Goal: Use online tool/utility: Utilize a website feature to perform a specific function

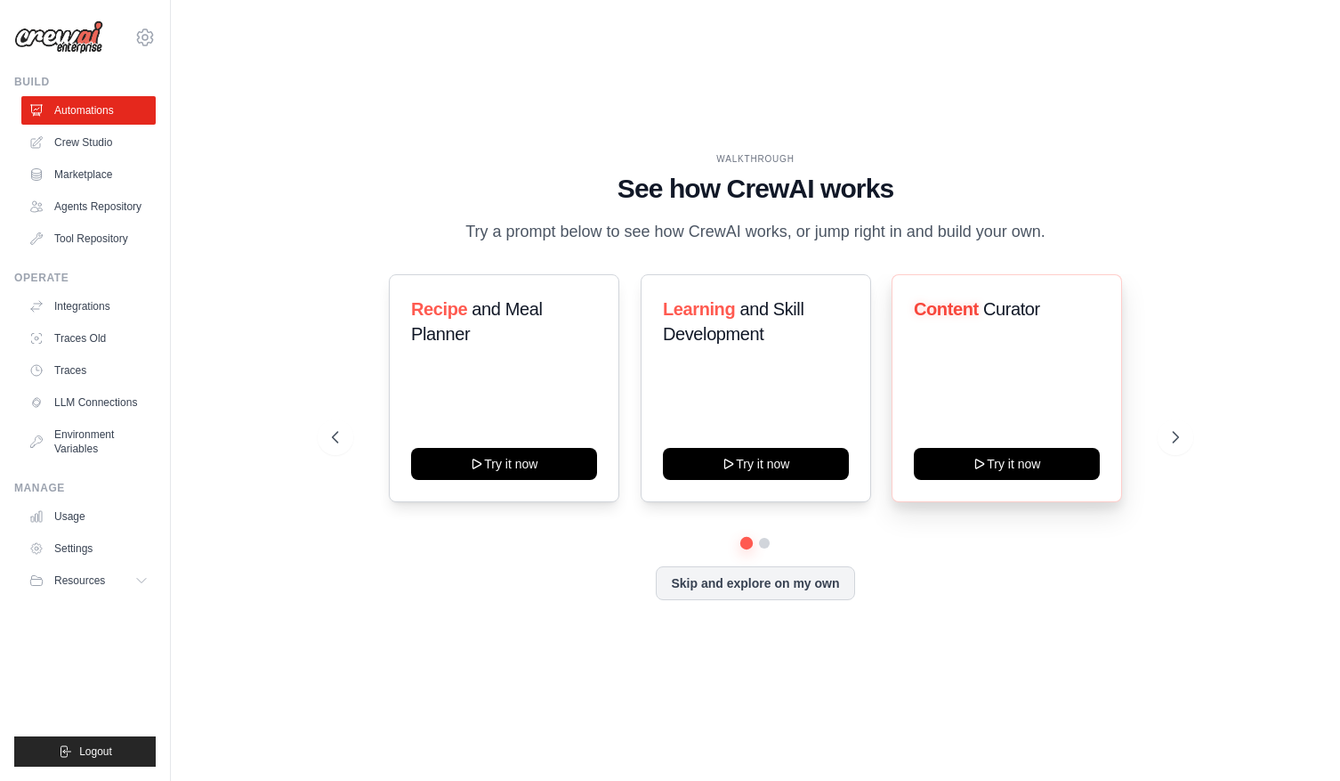
click at [1067, 404] on div "Content Curator Try it now" at bounding box center [1007, 388] width 231 height 228
click at [1179, 440] on icon at bounding box center [1178, 437] width 18 height 18
click at [344, 437] on button at bounding box center [336, 437] width 36 height 36
click at [1010, 470] on button "Try it now" at bounding box center [1007, 462] width 186 height 32
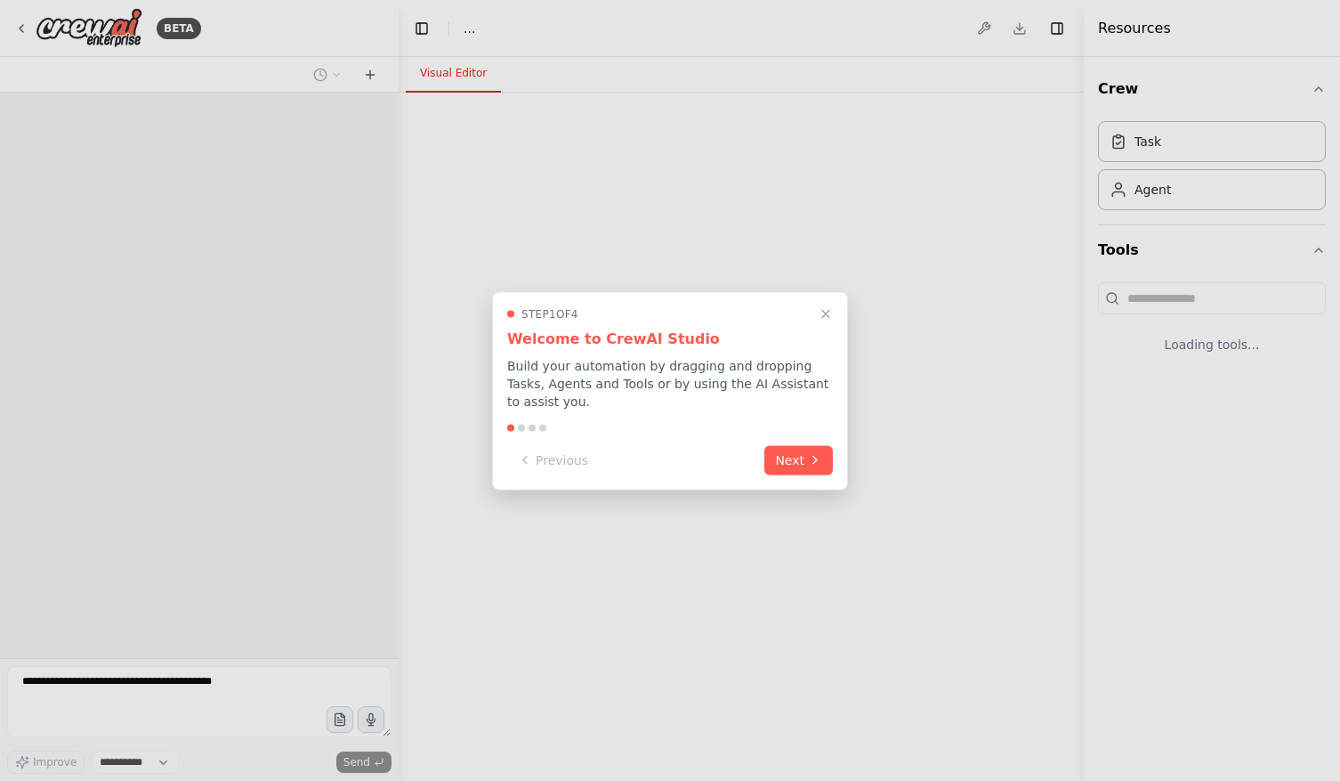
select select "****"
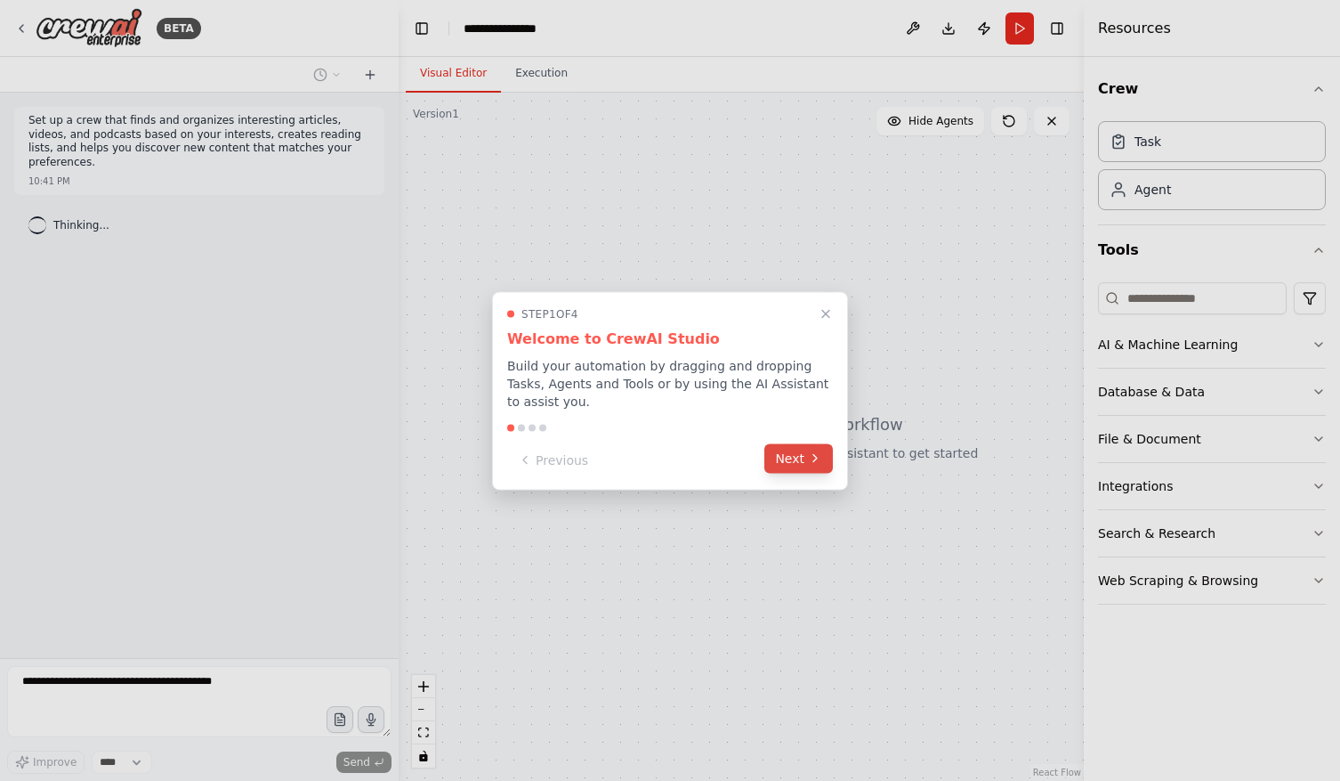
click at [806, 464] on button "Next" at bounding box center [799, 457] width 69 height 29
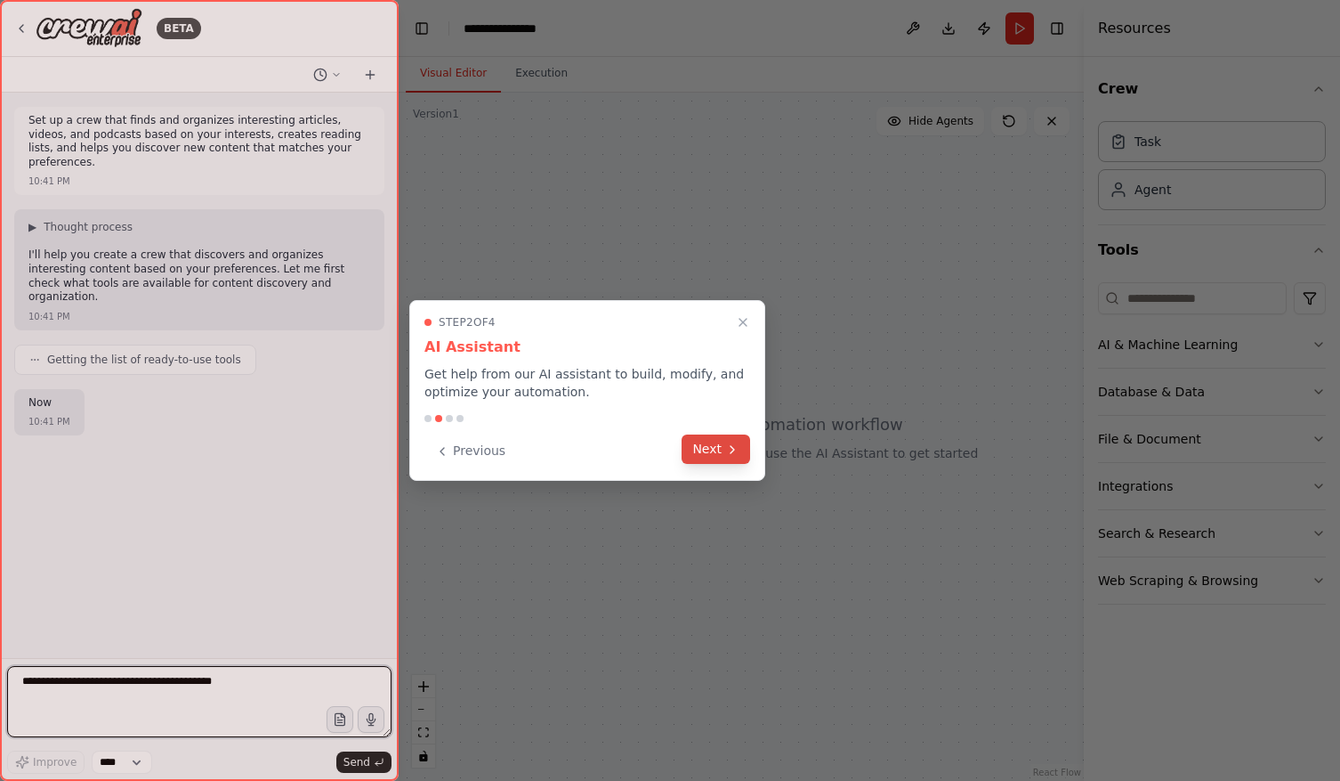
click at [733, 449] on icon at bounding box center [733, 449] width 4 height 7
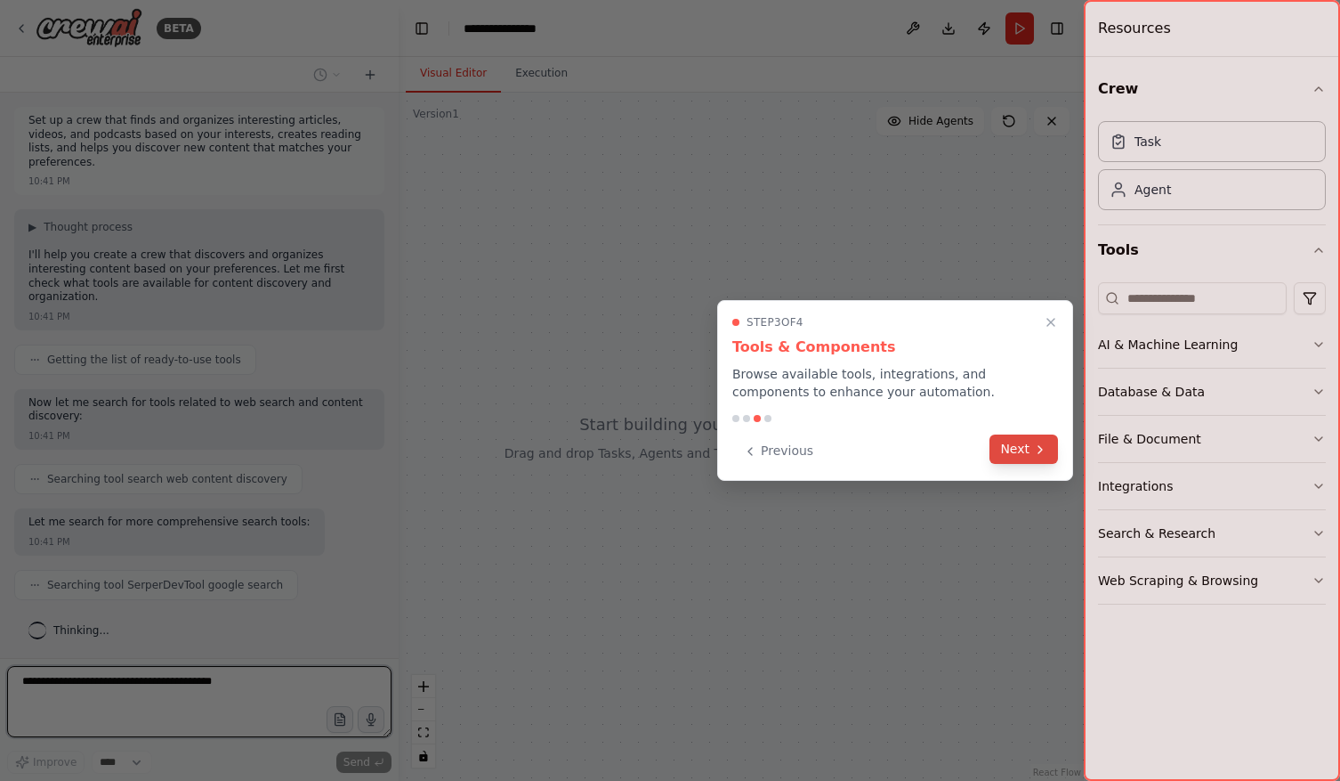
click at [1038, 453] on icon at bounding box center [1040, 449] width 14 height 14
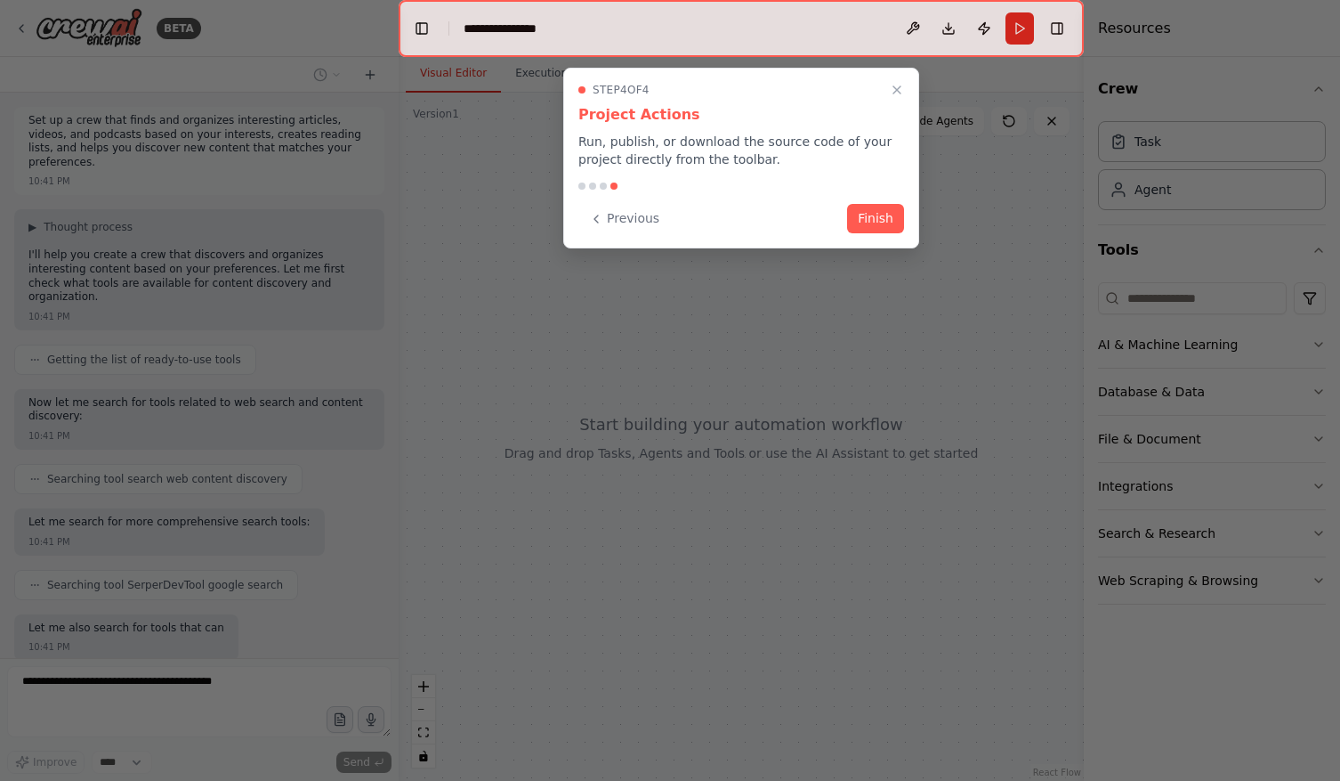
scroll to position [87, 0]
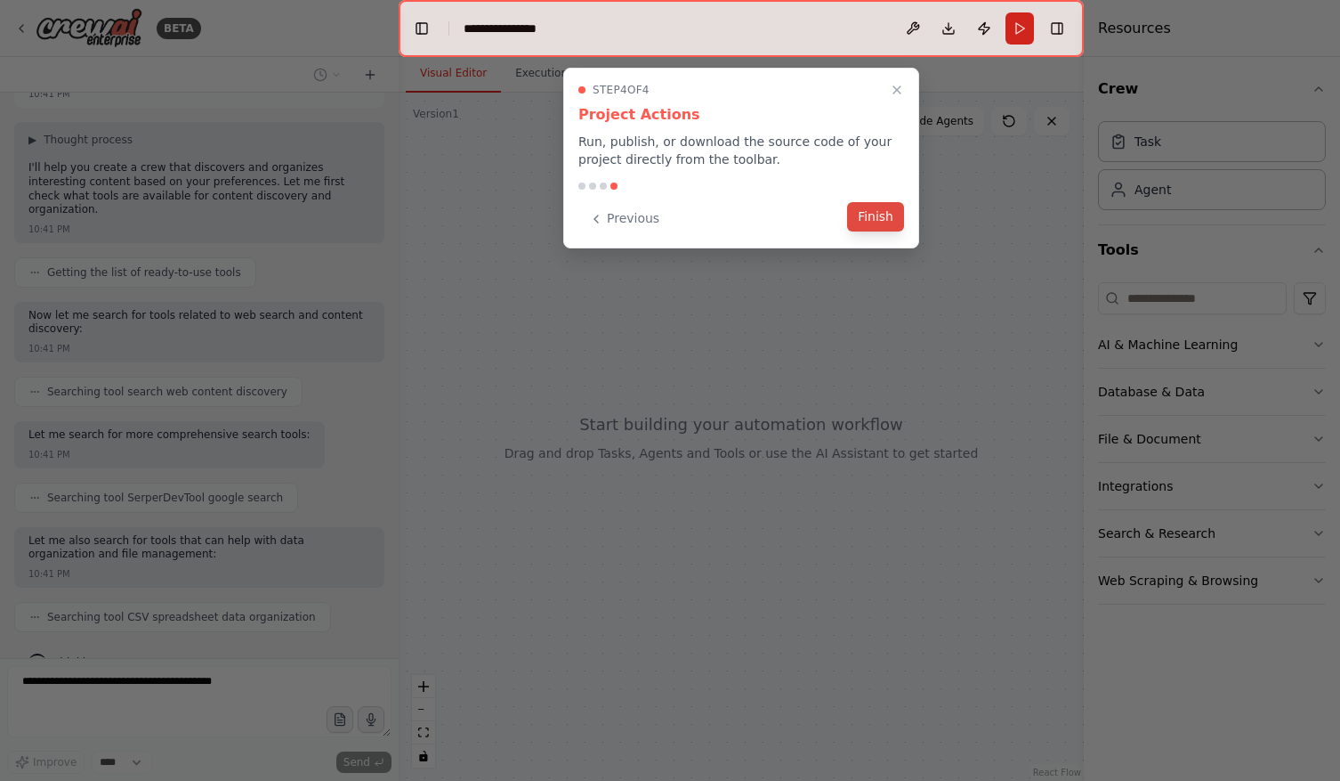
click at [871, 213] on button "Finish" at bounding box center [875, 216] width 57 height 29
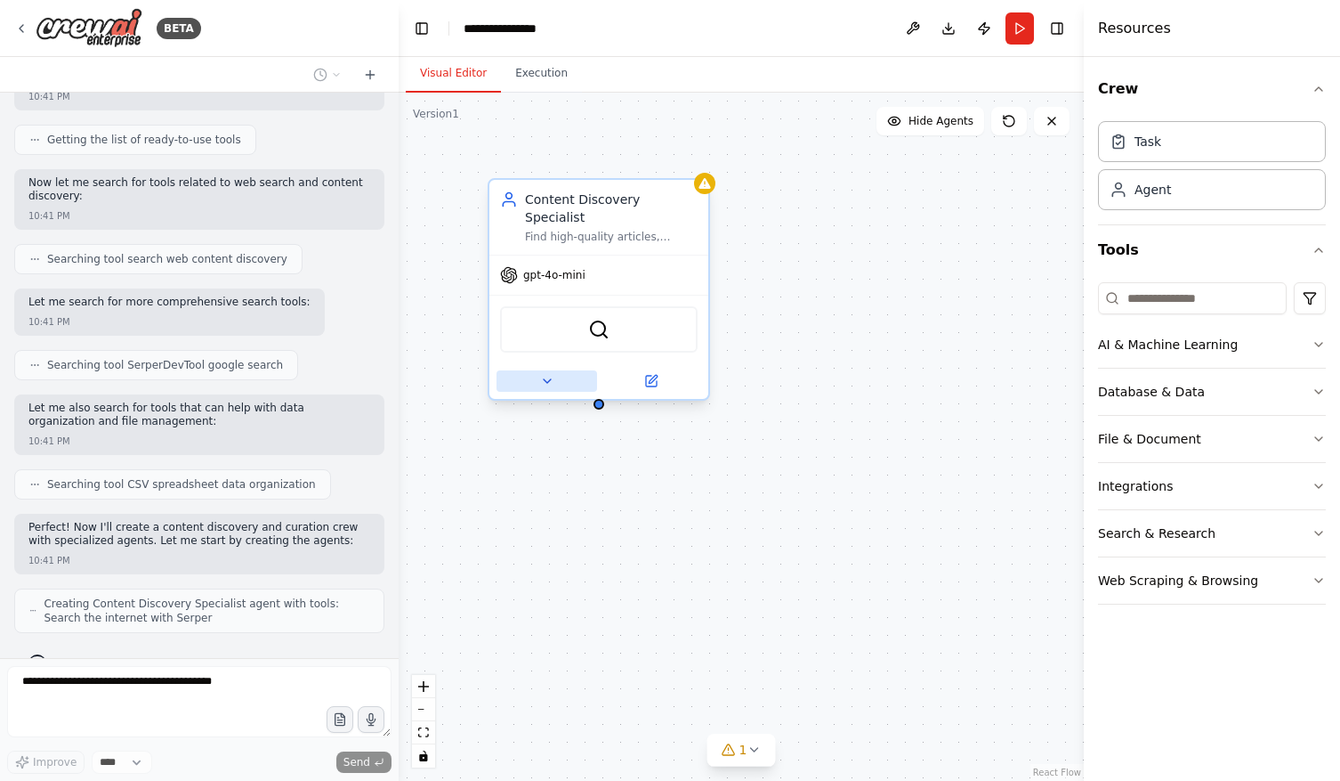
scroll to position [279, 0]
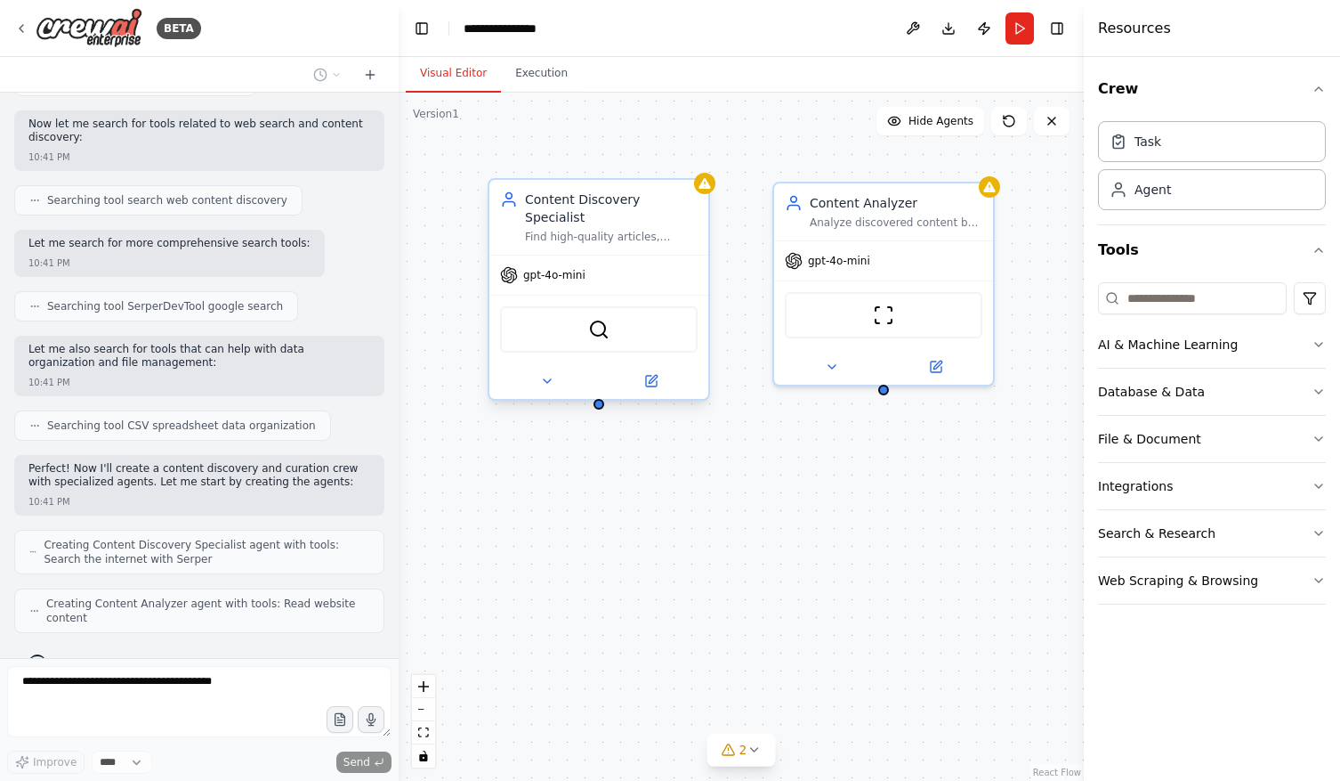
click at [617, 232] on div "Content Discovery Specialist Find high-quality articles, videos, and podcasts o…" at bounding box center [599, 217] width 219 height 75
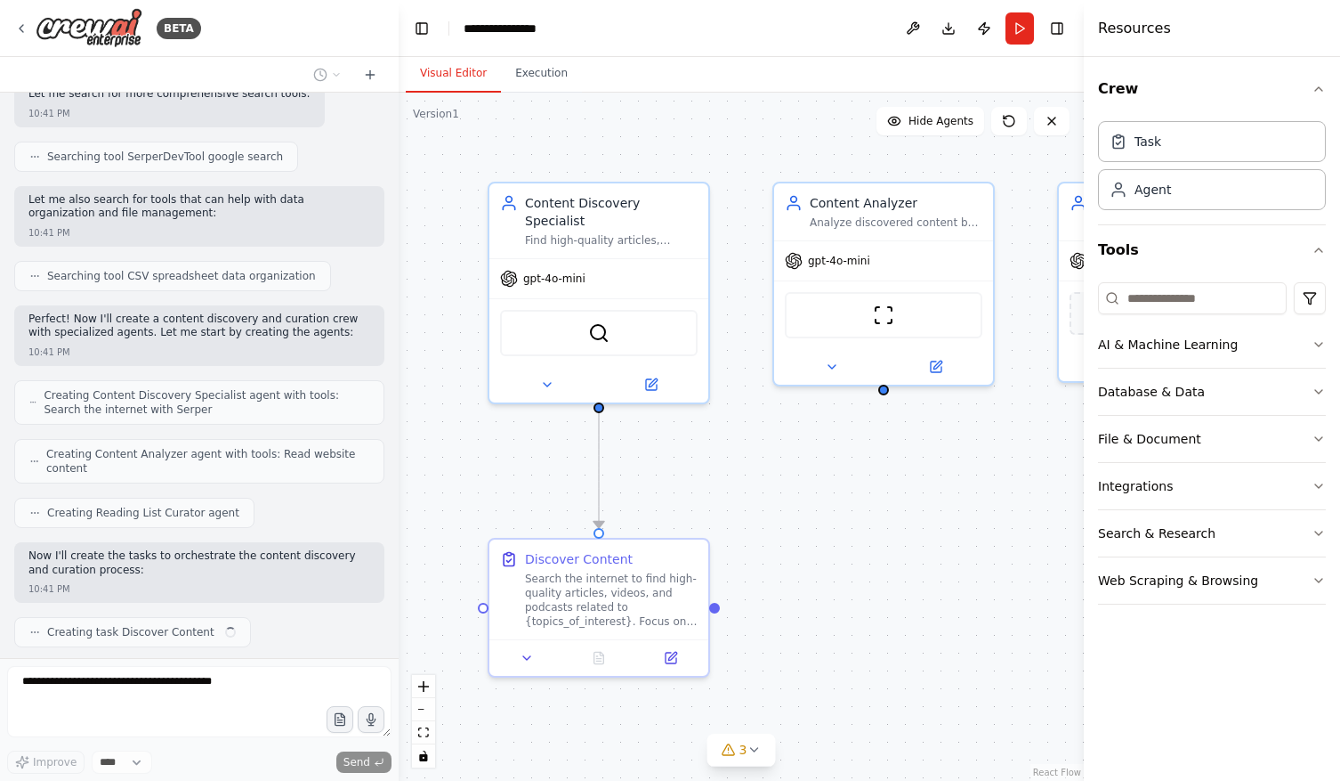
scroll to position [441, 0]
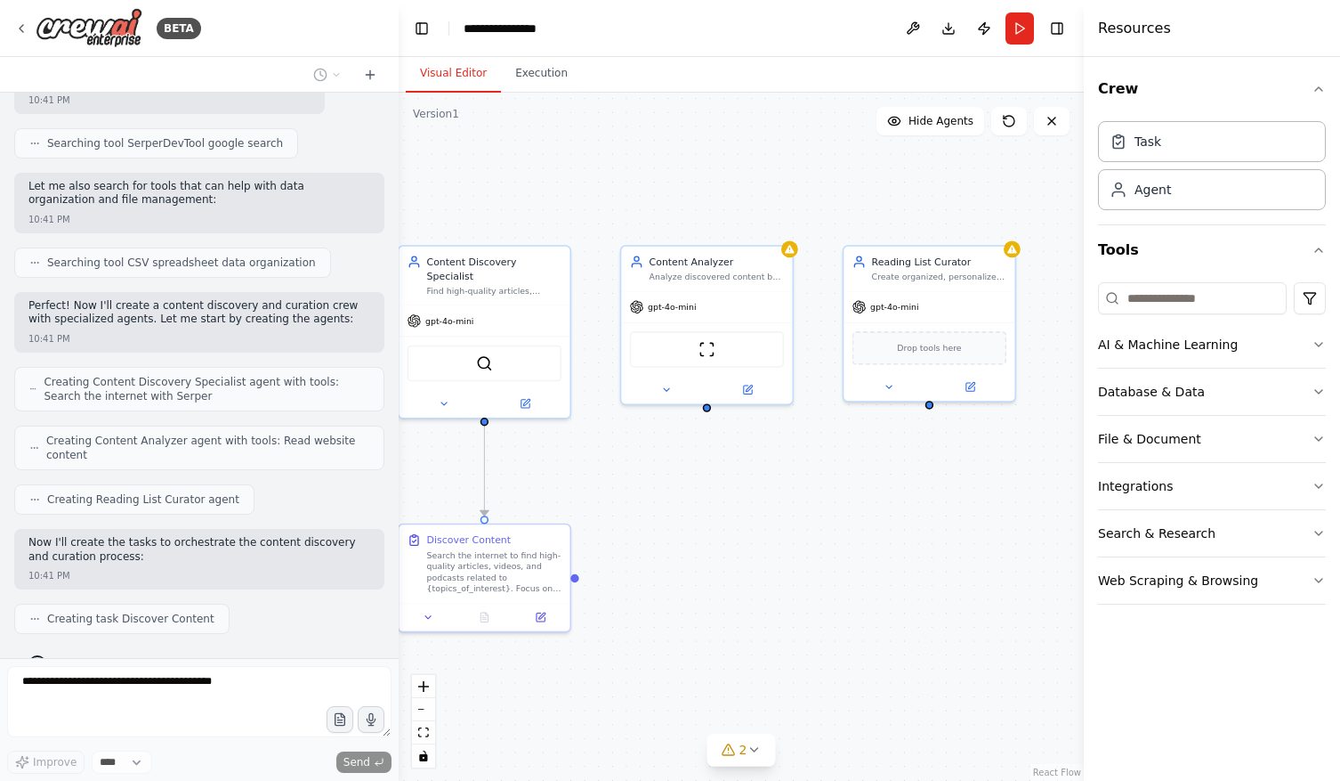
drag, startPoint x: 1056, startPoint y: 552, endPoint x: 874, endPoint y: 527, distance: 183.3
click at [874, 527] on div ".deletable-edge-delete-btn { width: 20px; height: 20px; border: 0px solid #ffff…" at bounding box center [741, 437] width 685 height 688
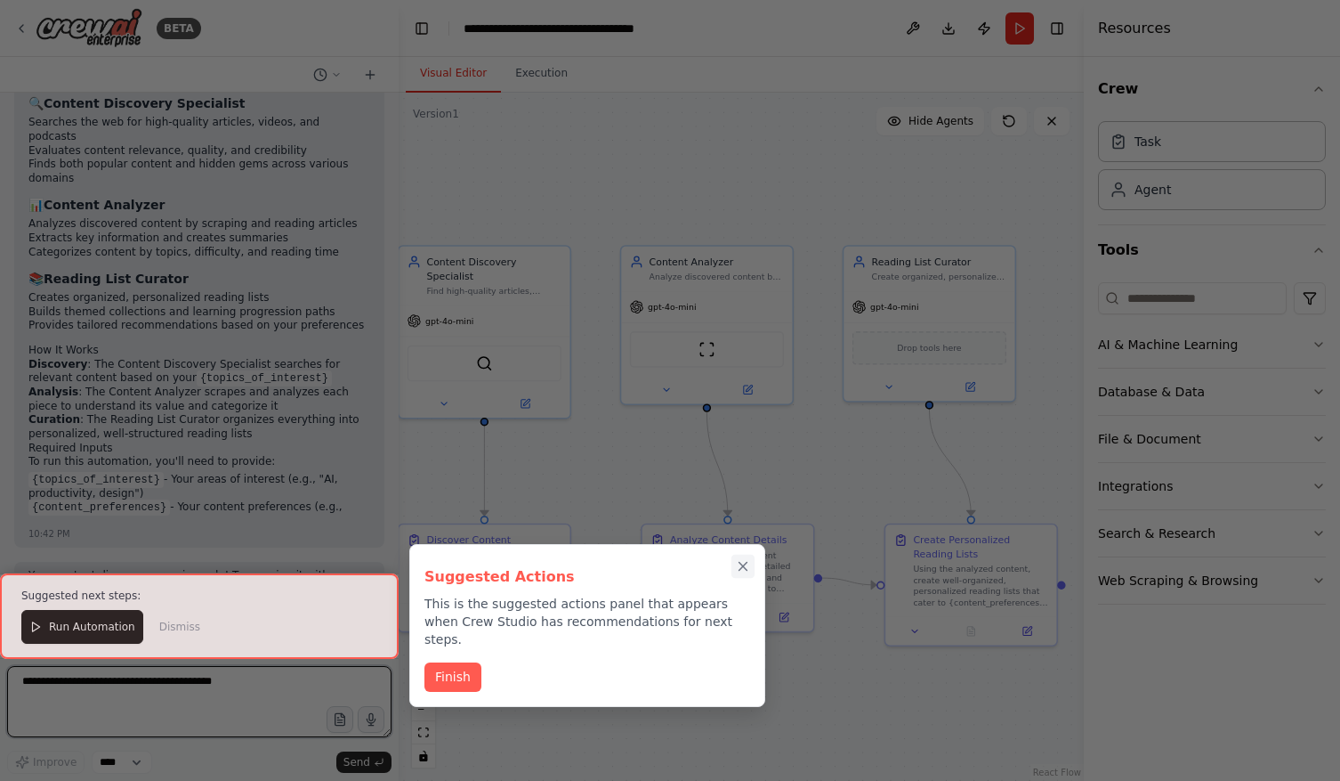
scroll to position [1324, 0]
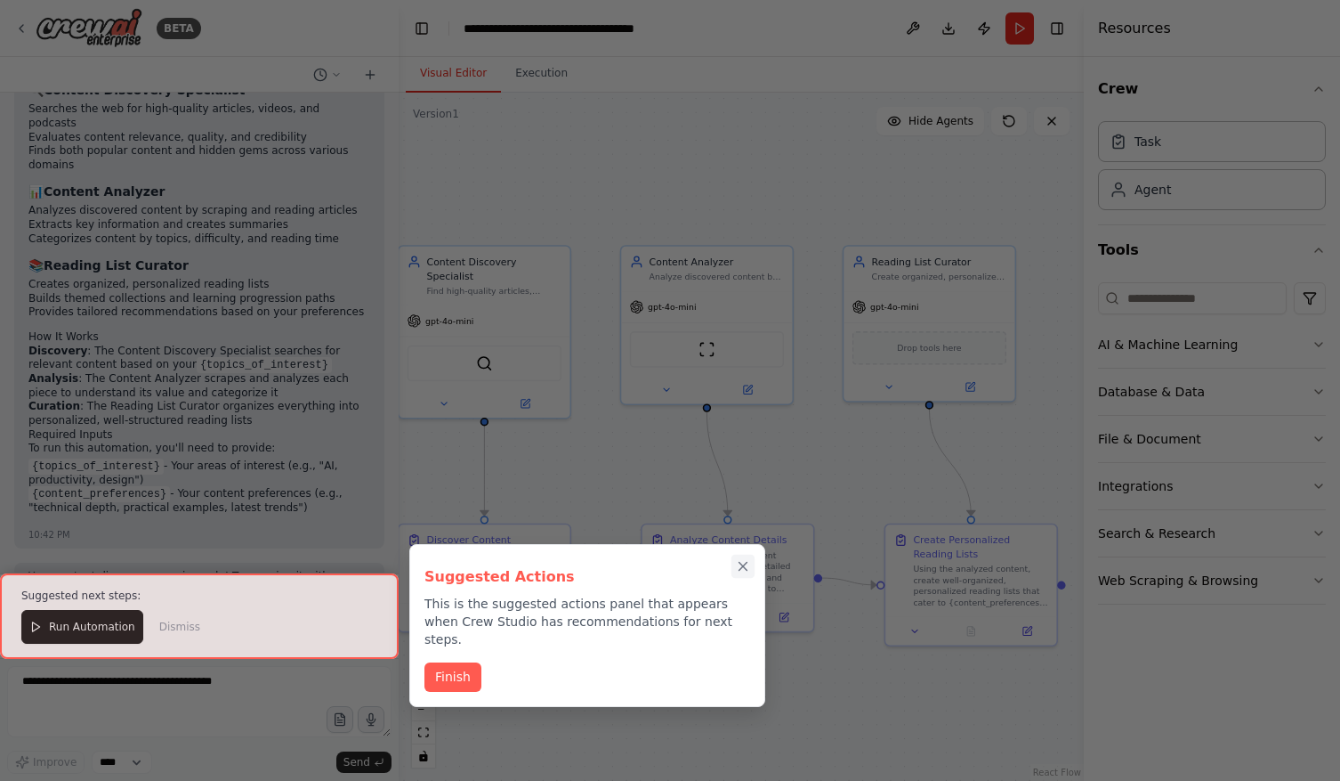
click at [740, 563] on icon "Close walkthrough" at bounding box center [744, 567] width 8 height 8
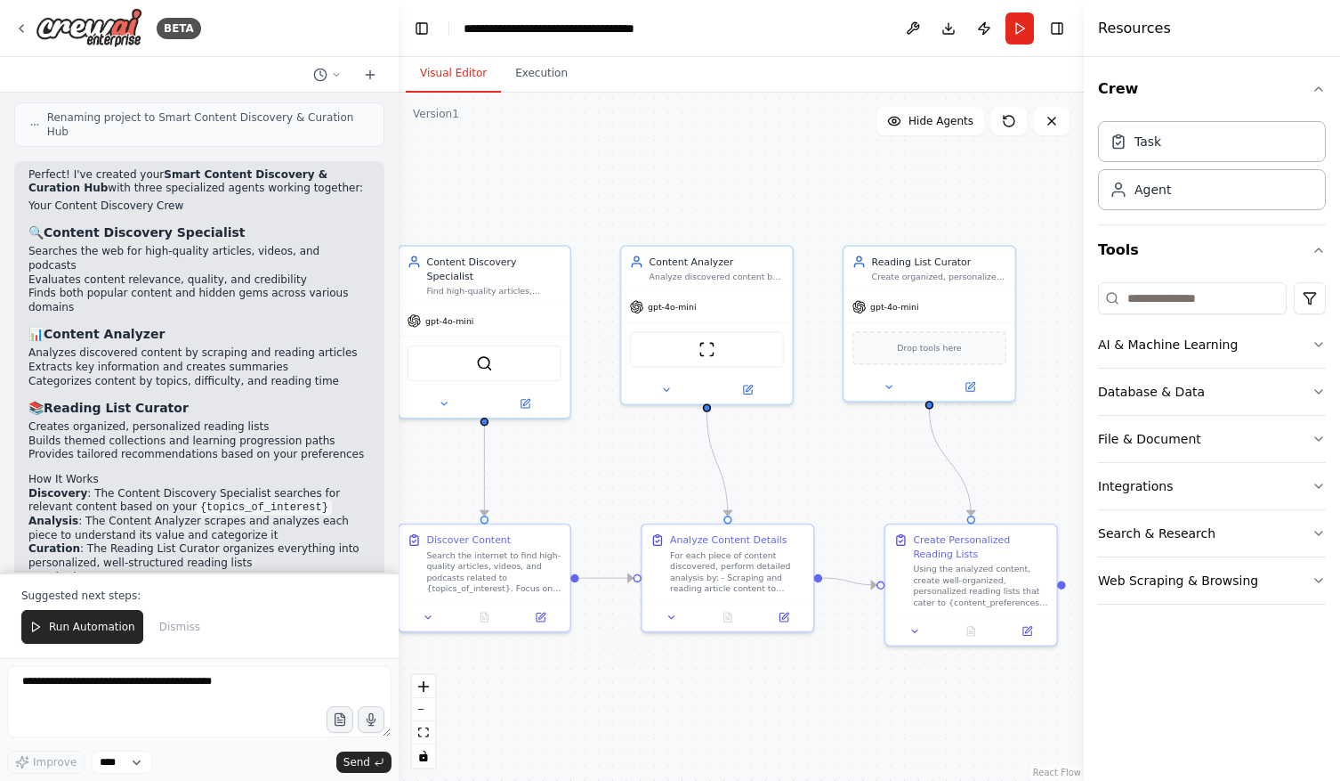
scroll to position [1060, 0]
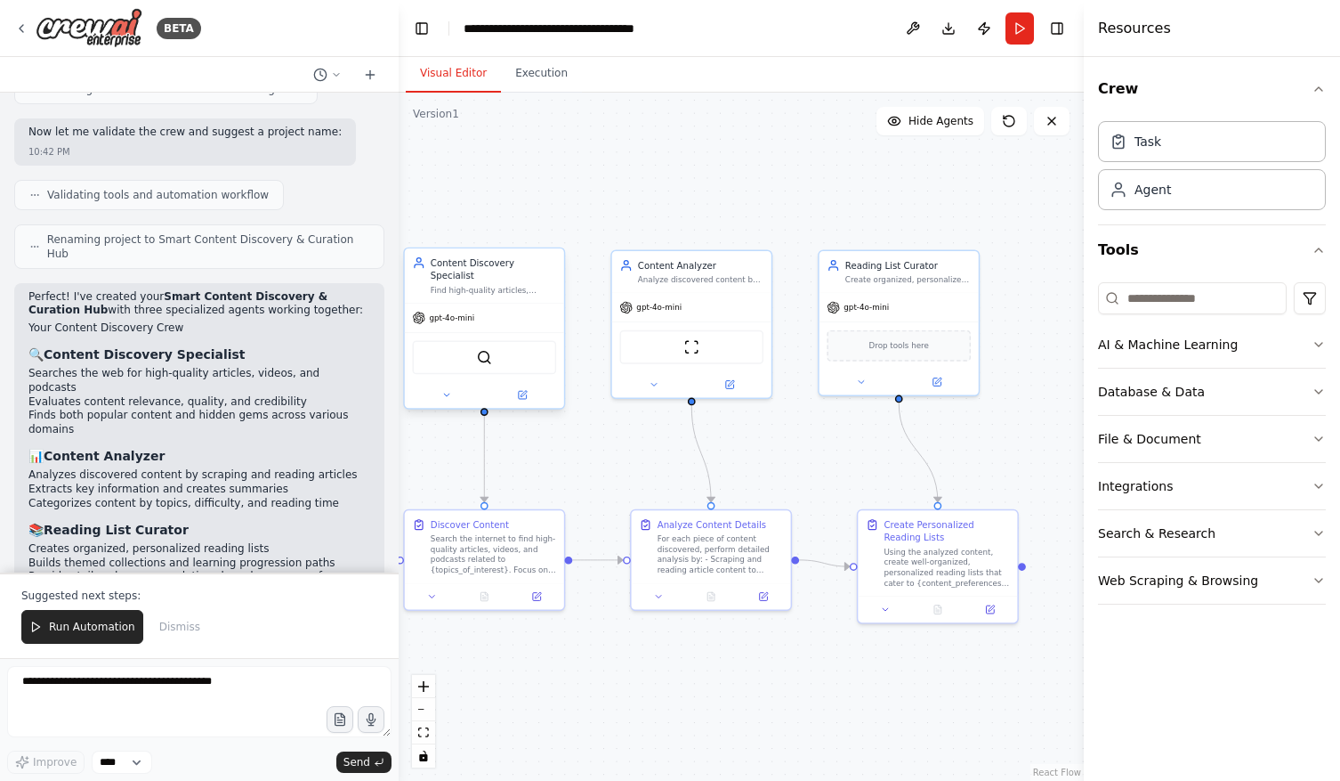
click at [514, 317] on div "gpt-4o-mini" at bounding box center [484, 318] width 159 height 28
click at [506, 347] on div "SerperDevTool" at bounding box center [484, 357] width 144 height 34
click at [484, 353] on div "SerperDevTool" at bounding box center [484, 357] width 144 height 34
click at [524, 392] on div at bounding box center [484, 395] width 159 height 26
click at [527, 391] on icon at bounding box center [523, 395] width 8 height 8
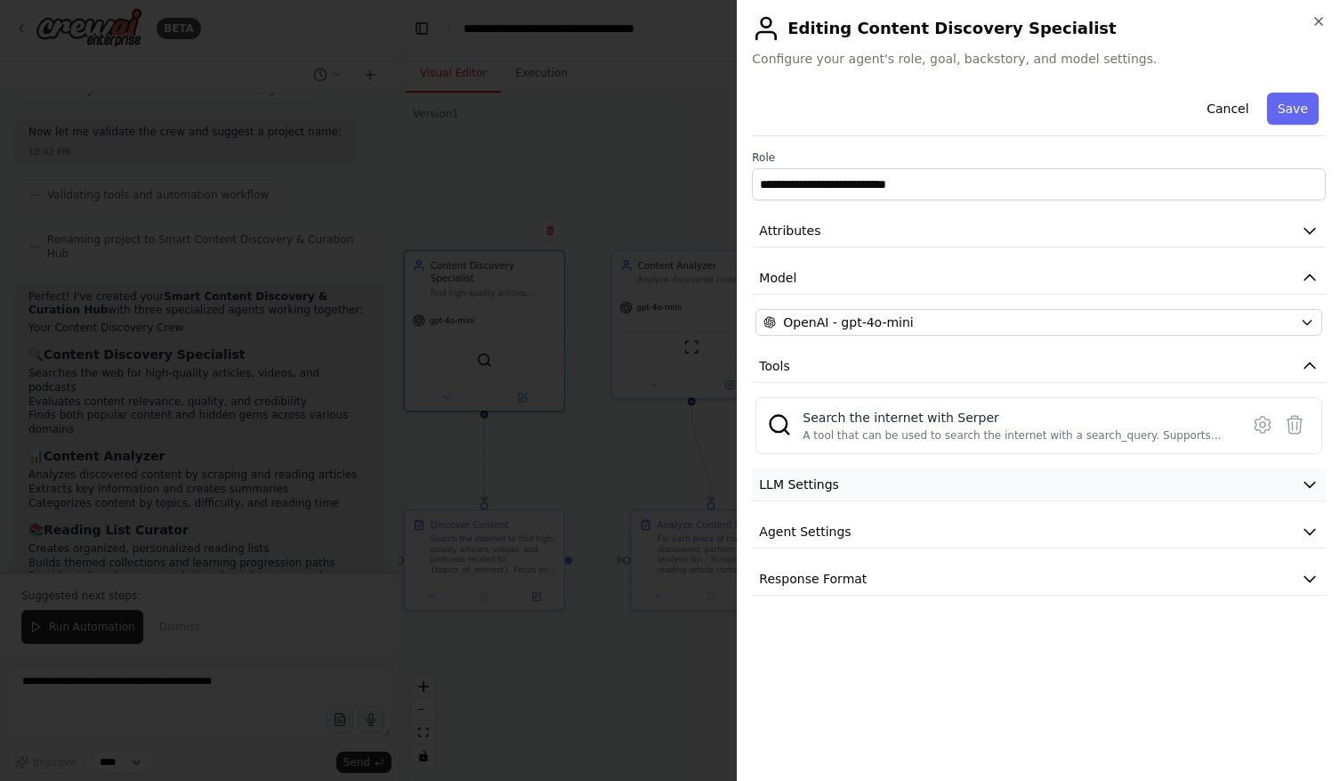
click at [1028, 494] on button "LLM Settings" at bounding box center [1039, 484] width 574 height 33
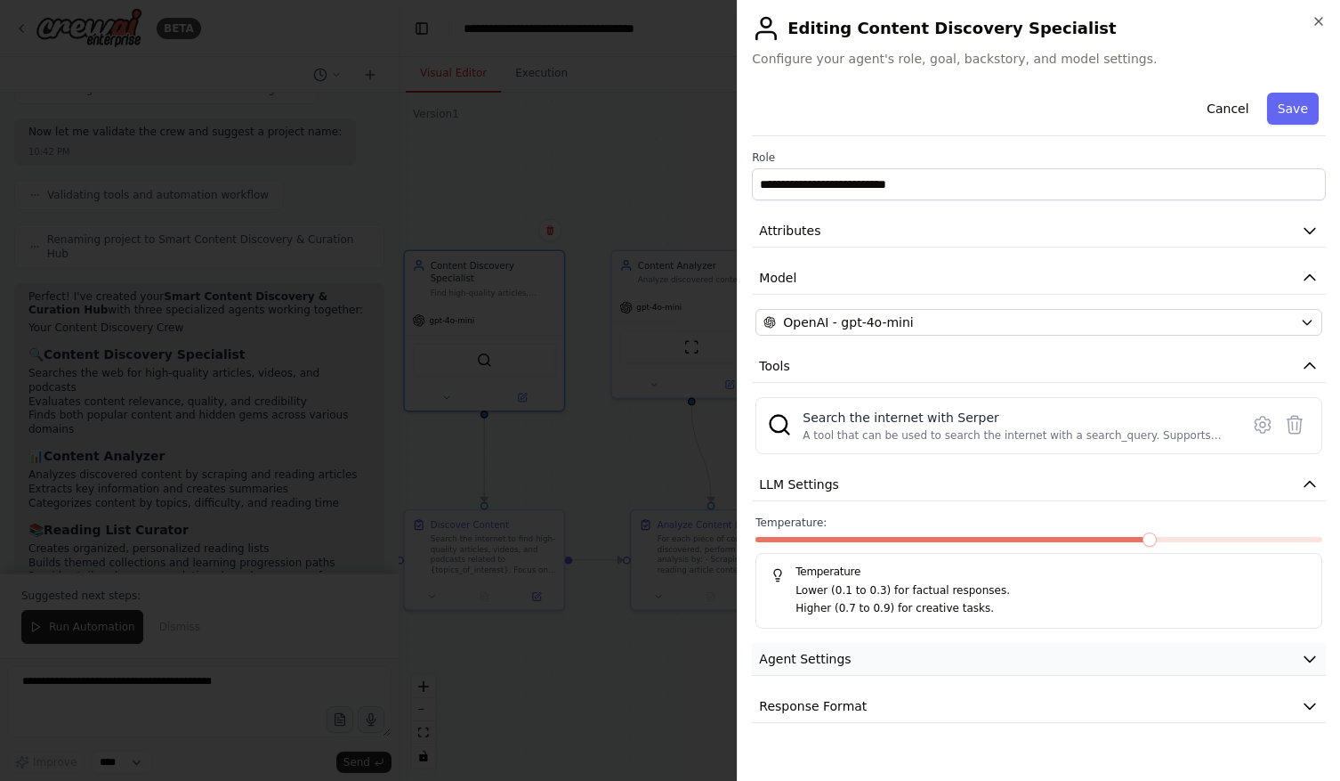
click at [972, 643] on button "Agent Settings" at bounding box center [1039, 659] width 574 height 33
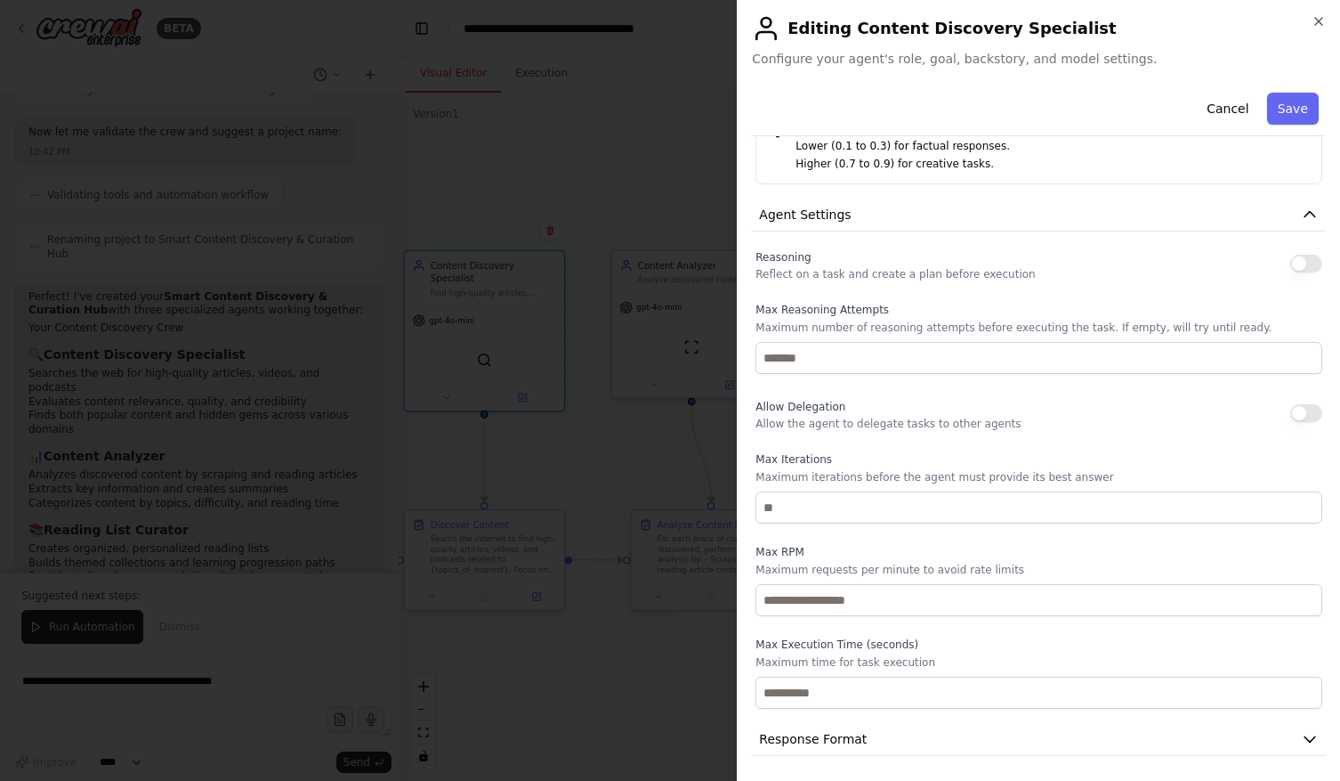
scroll to position [443, 0]
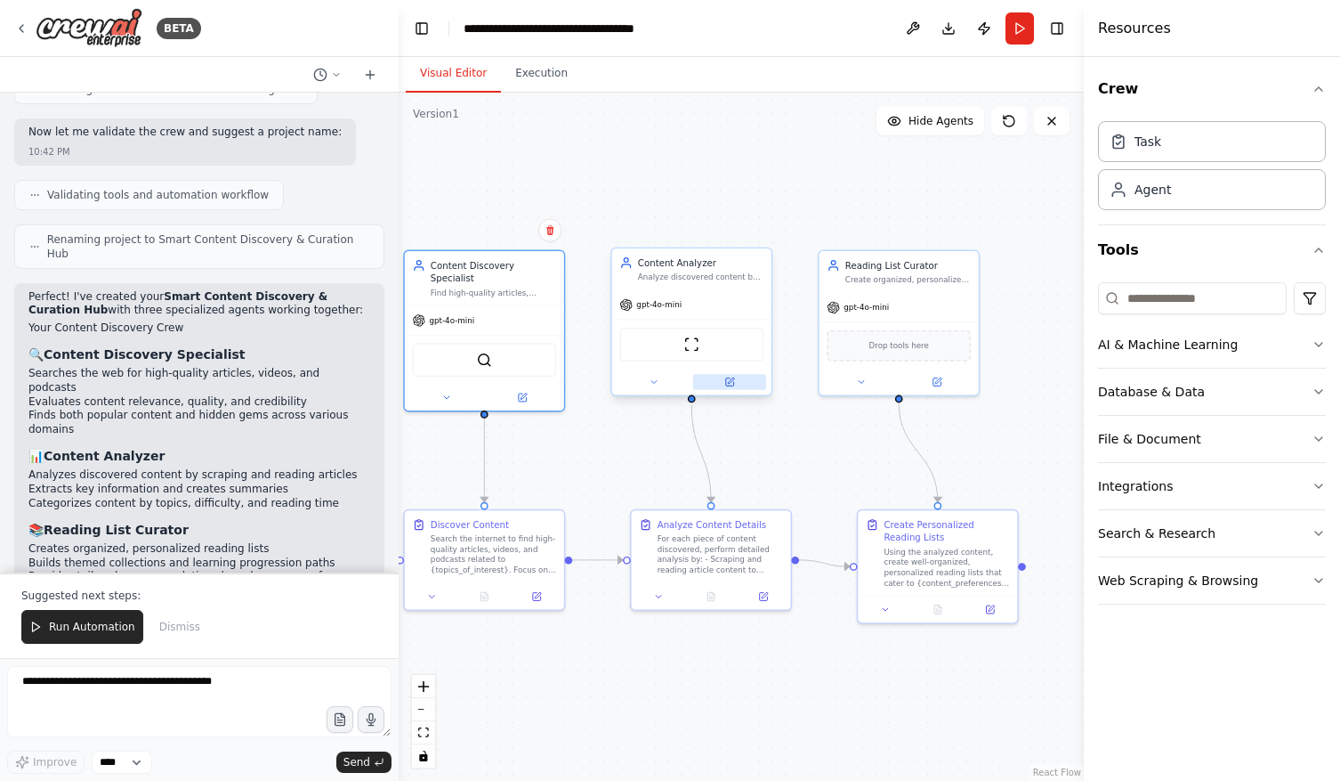
click at [739, 381] on button at bounding box center [729, 381] width 73 height 15
click at [530, 388] on button at bounding box center [522, 394] width 73 height 15
click at [935, 388] on div at bounding box center [899, 380] width 159 height 26
click at [940, 385] on button at bounding box center [937, 378] width 73 height 15
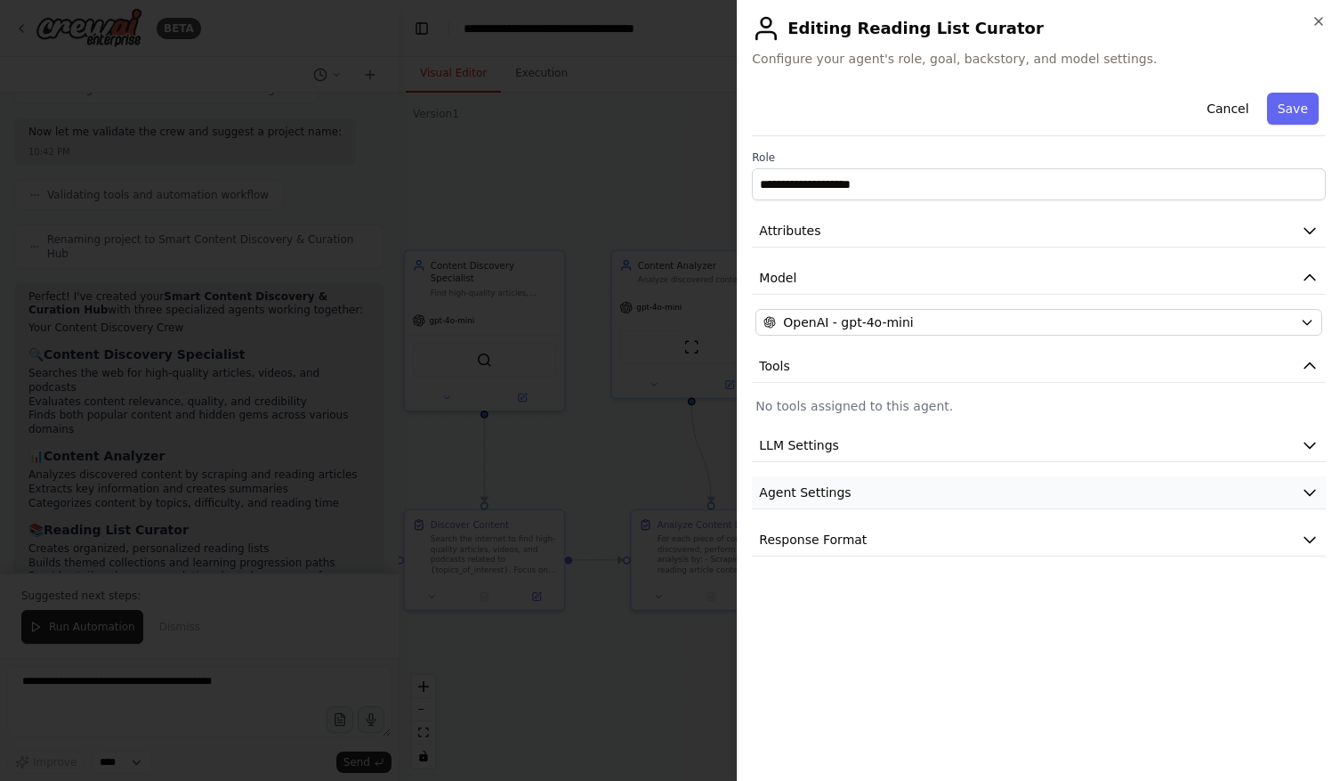
click at [919, 480] on button "Agent Settings" at bounding box center [1039, 492] width 574 height 33
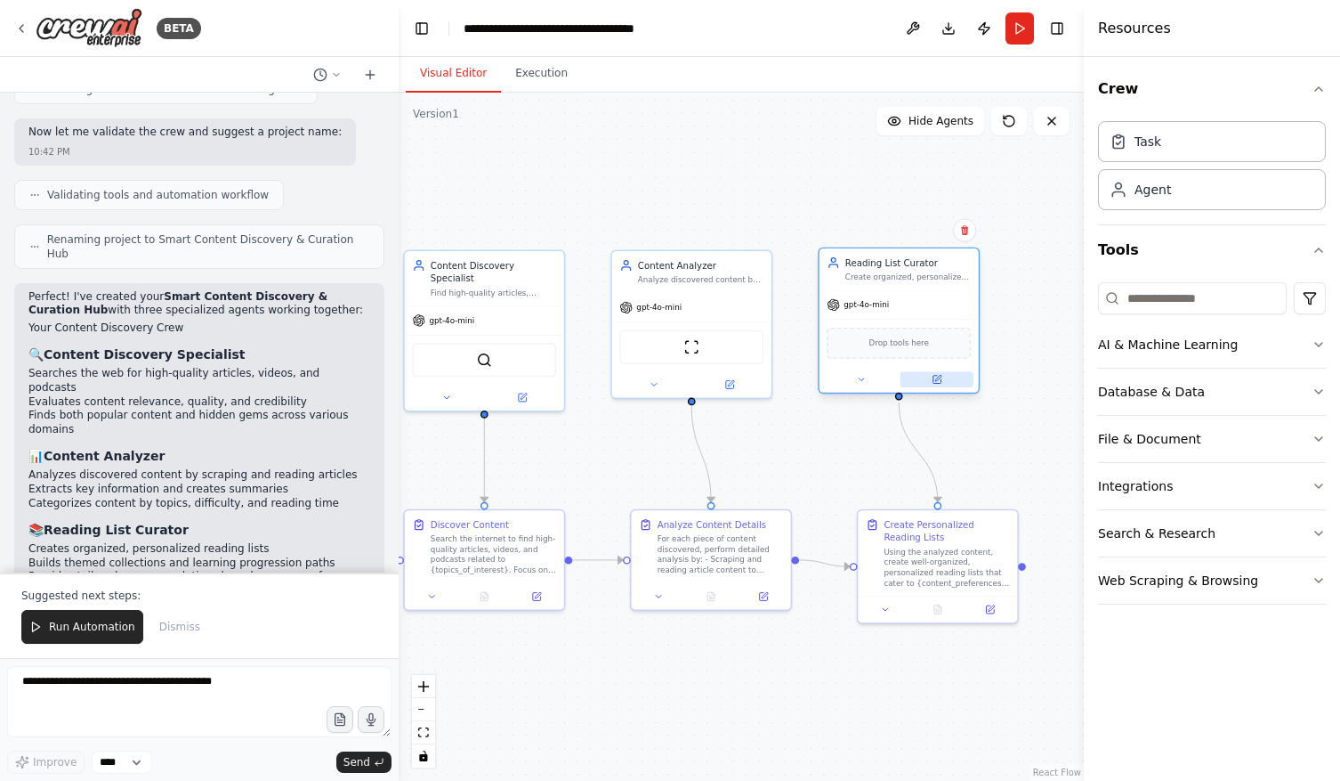
click at [941, 379] on icon at bounding box center [937, 380] width 8 height 8
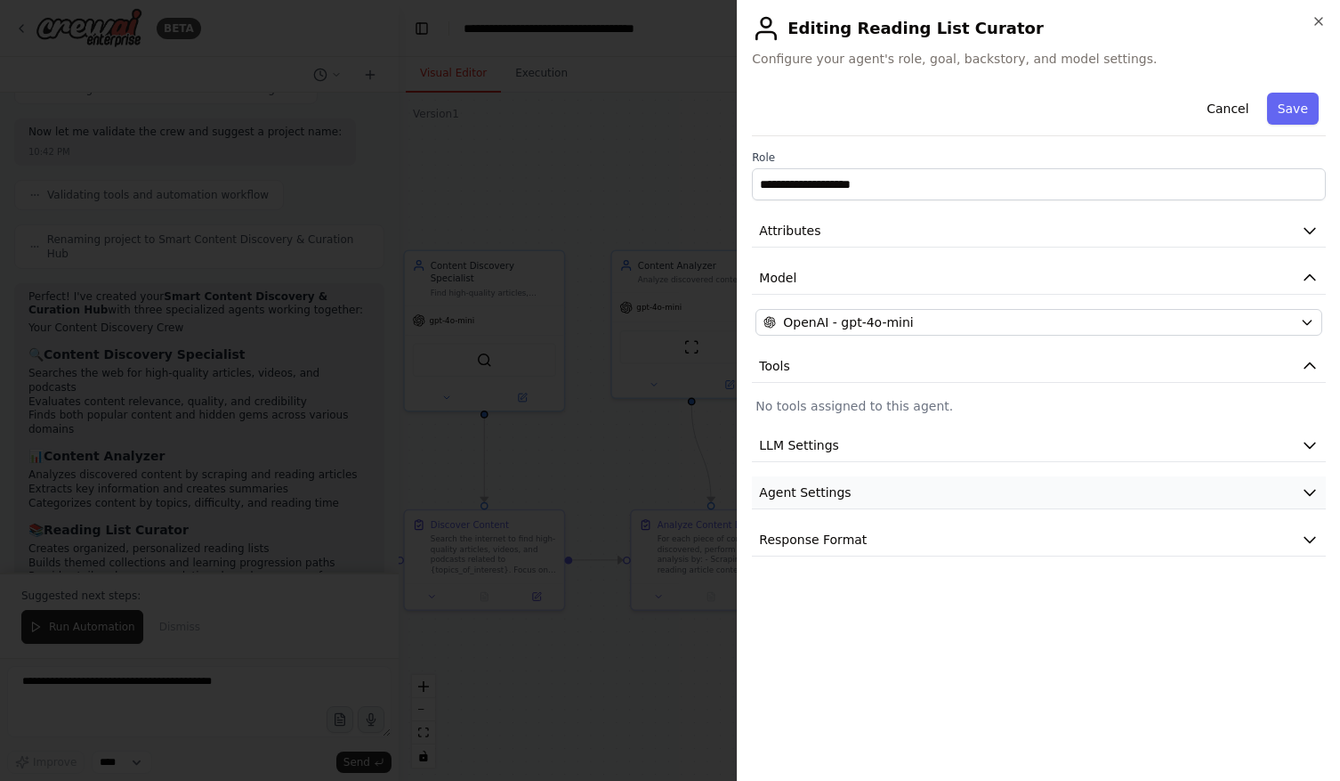
click at [797, 489] on span "Agent Settings" at bounding box center [805, 492] width 92 height 18
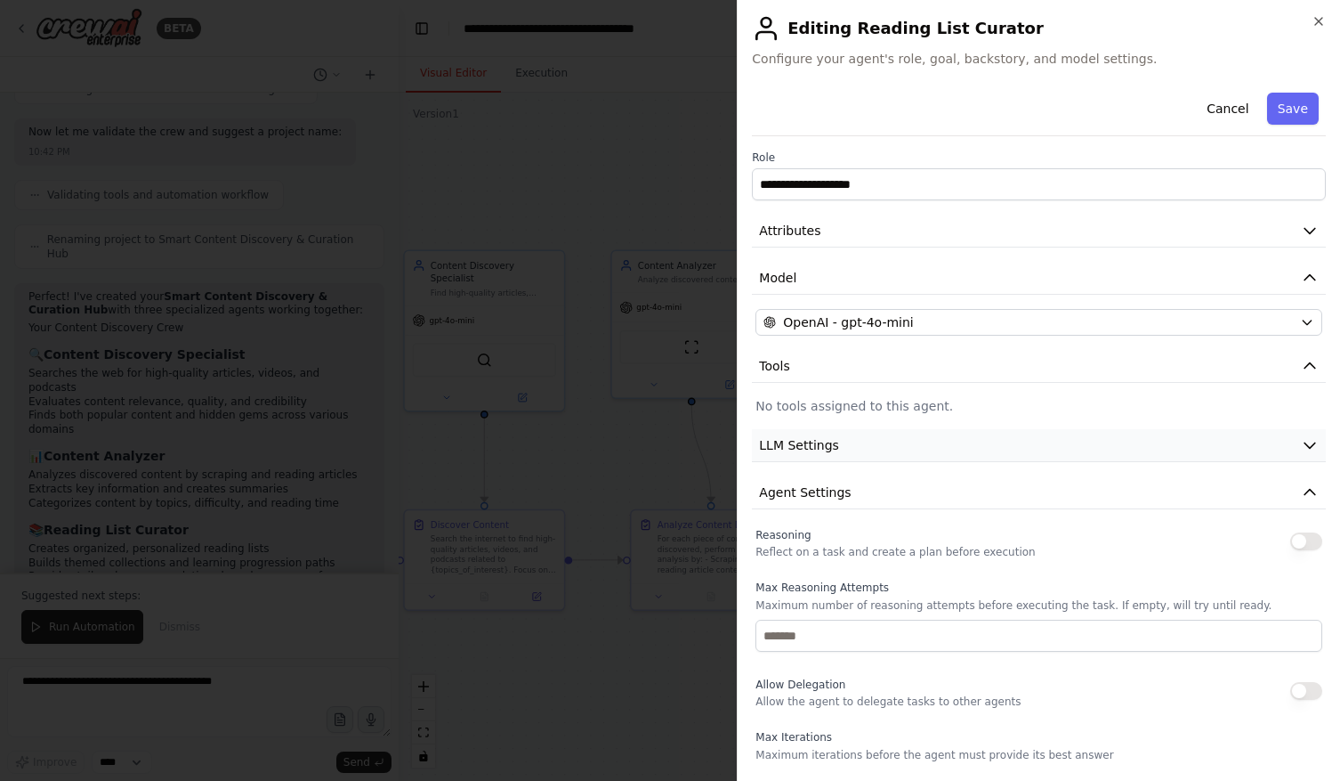
click at [830, 437] on span "LLM Settings" at bounding box center [799, 445] width 80 height 18
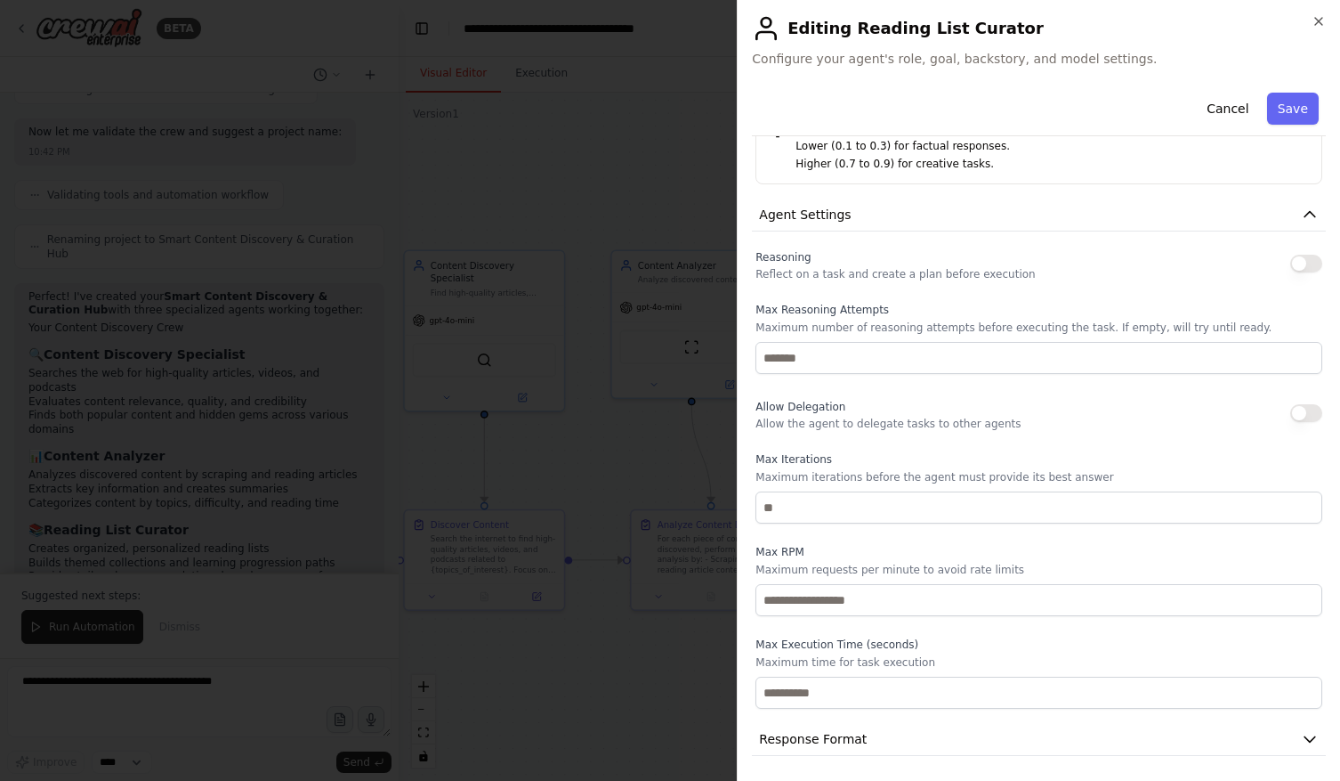
scroll to position [404, 0]
click at [802, 737] on span "Response Format" at bounding box center [813, 740] width 108 height 18
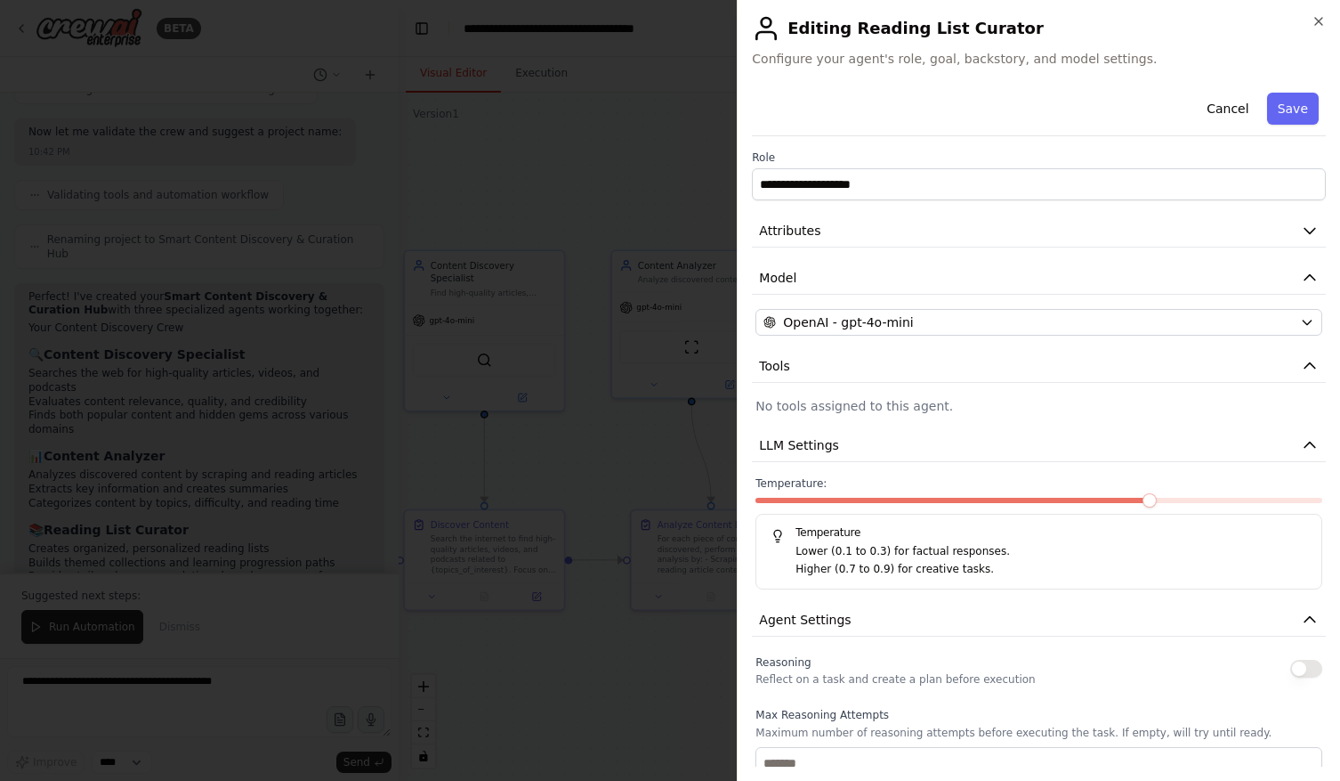
scroll to position [0, 0]
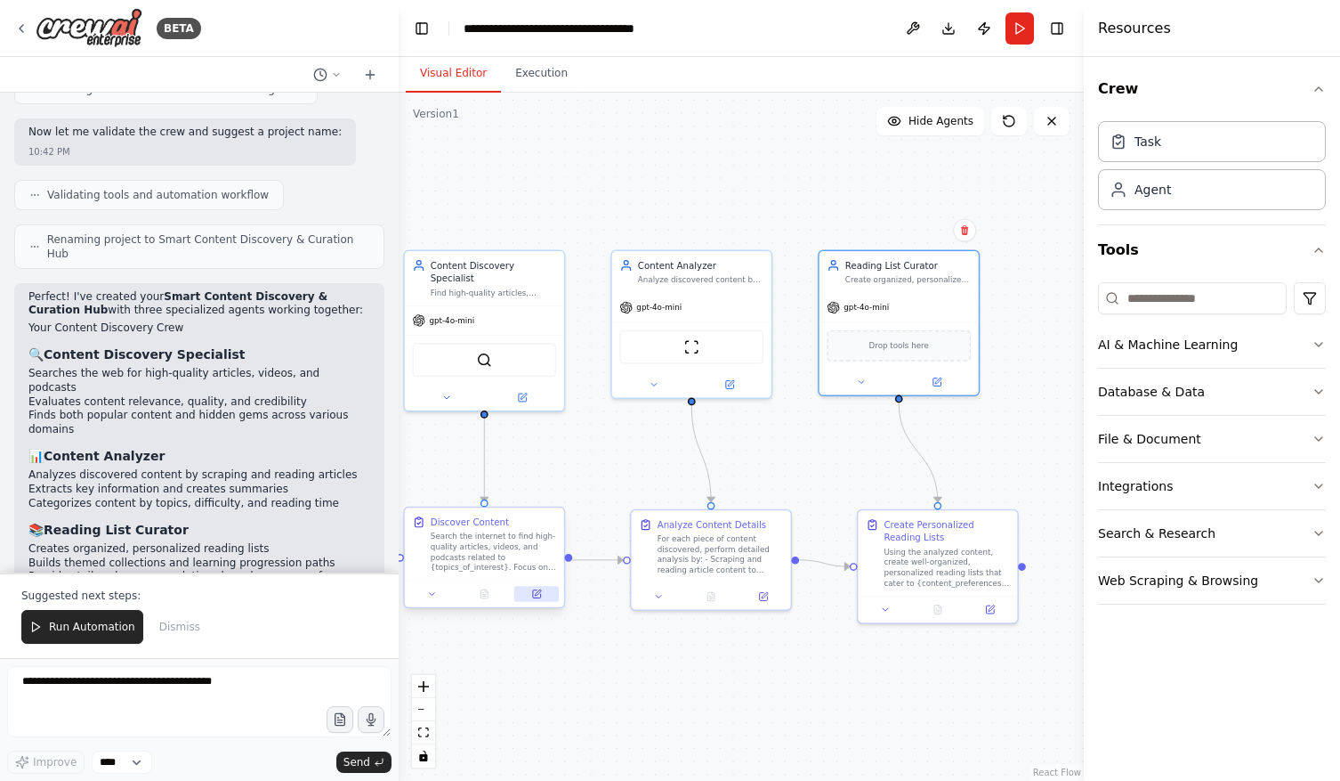
click at [539, 600] on button at bounding box center [536, 593] width 45 height 15
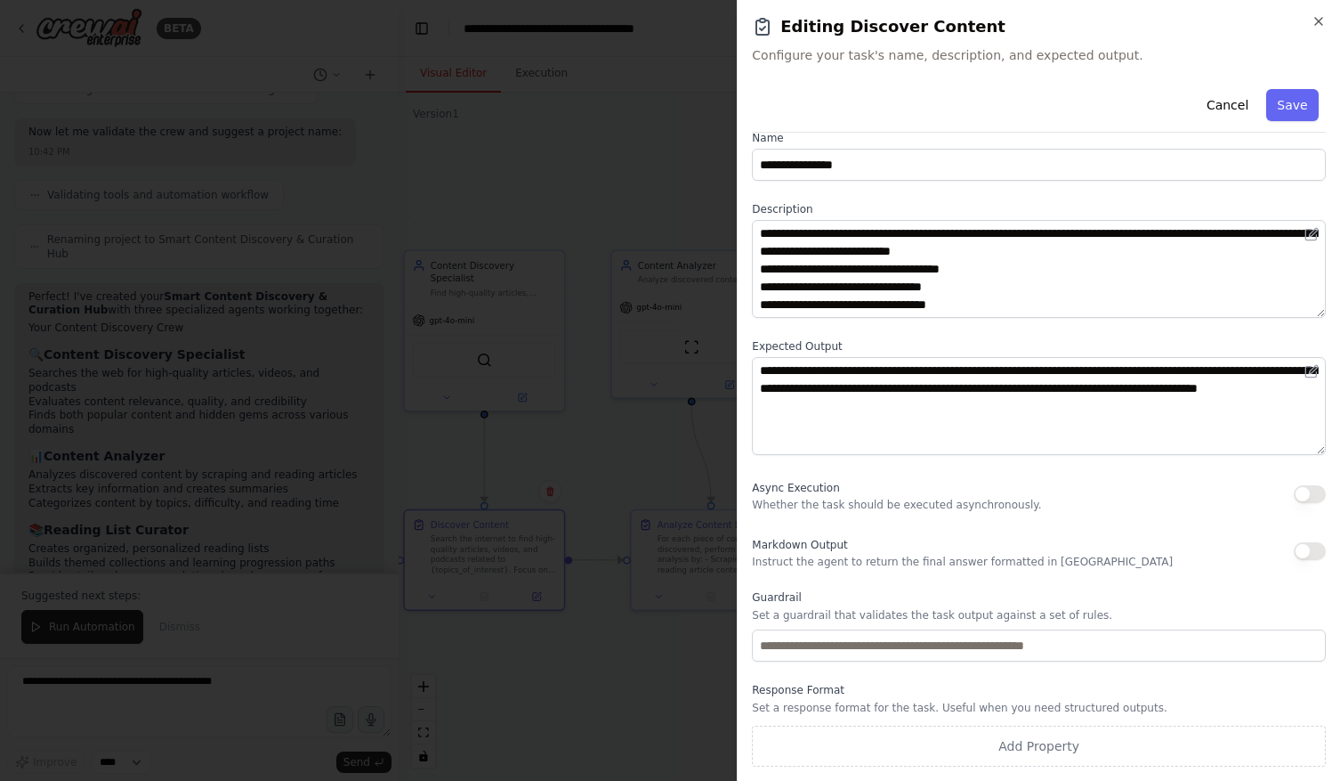
scroll to position [23, 0]
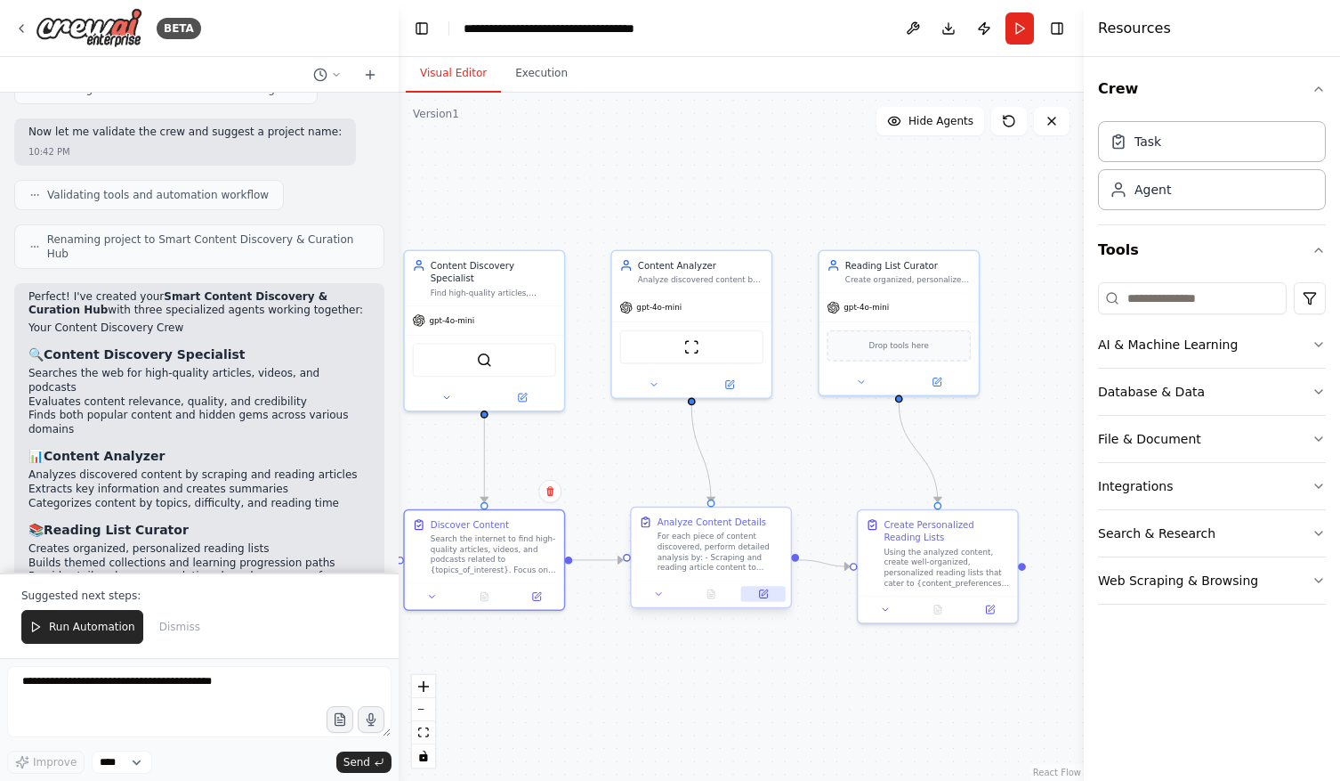
click at [771, 597] on button at bounding box center [763, 593] width 45 height 15
click at [995, 612] on button at bounding box center [990, 606] width 45 height 15
